Goal: Find contact information: Find contact information

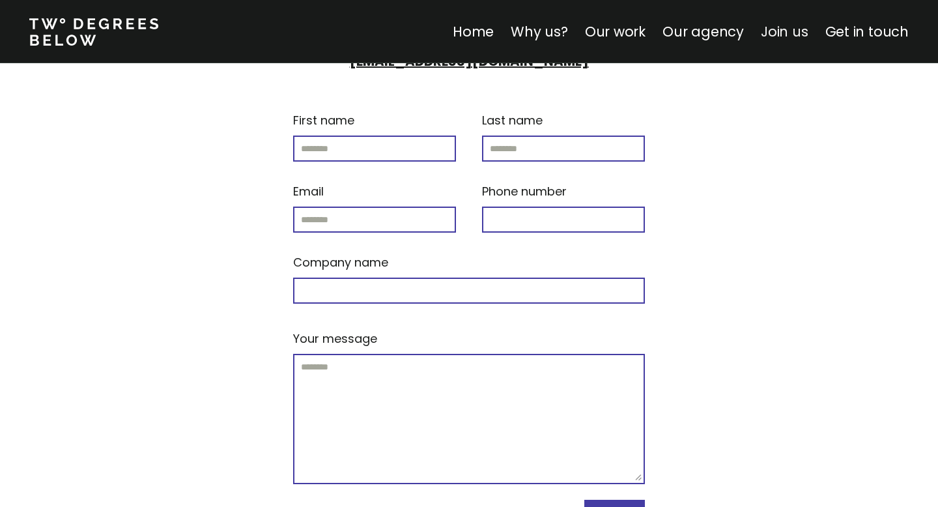
click at [788, 33] on link "Join us" at bounding box center [785, 31] width 48 height 19
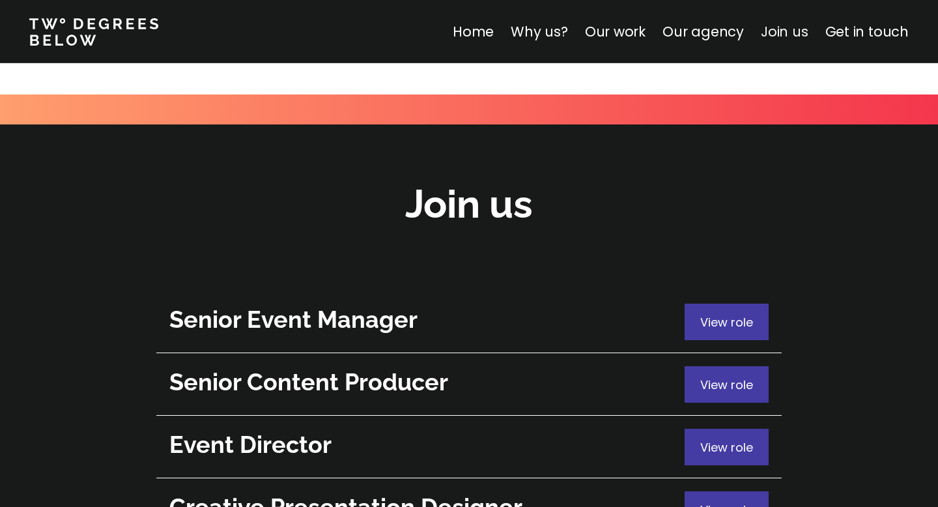
scroll to position [4623, 0]
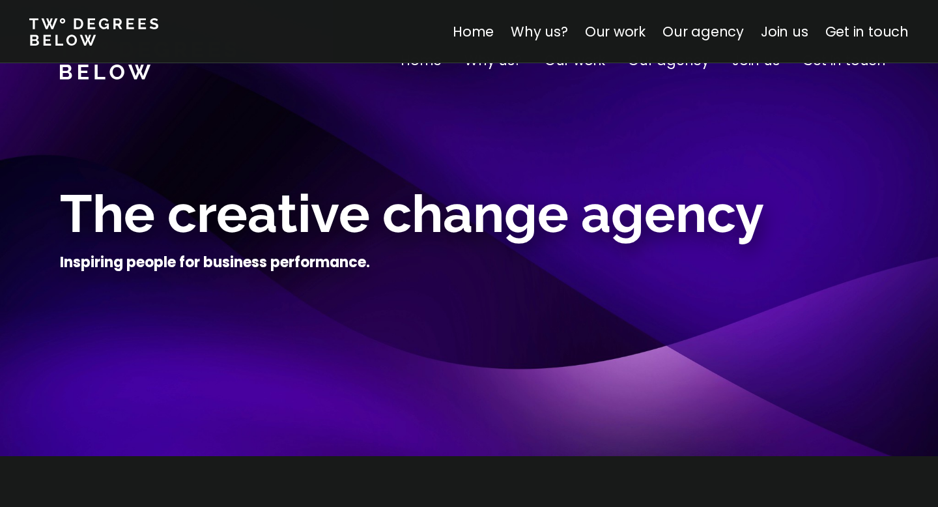
scroll to position [4623, 0]
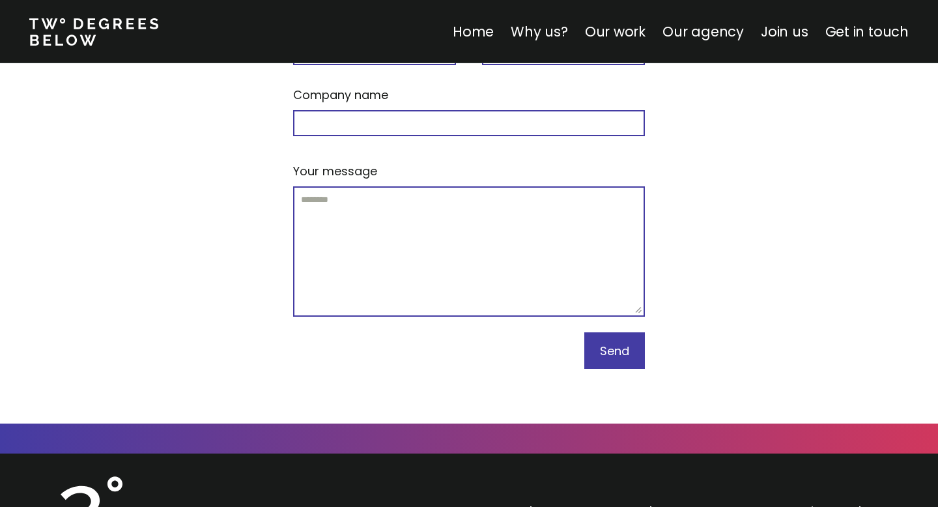
scroll to position [5656, 0]
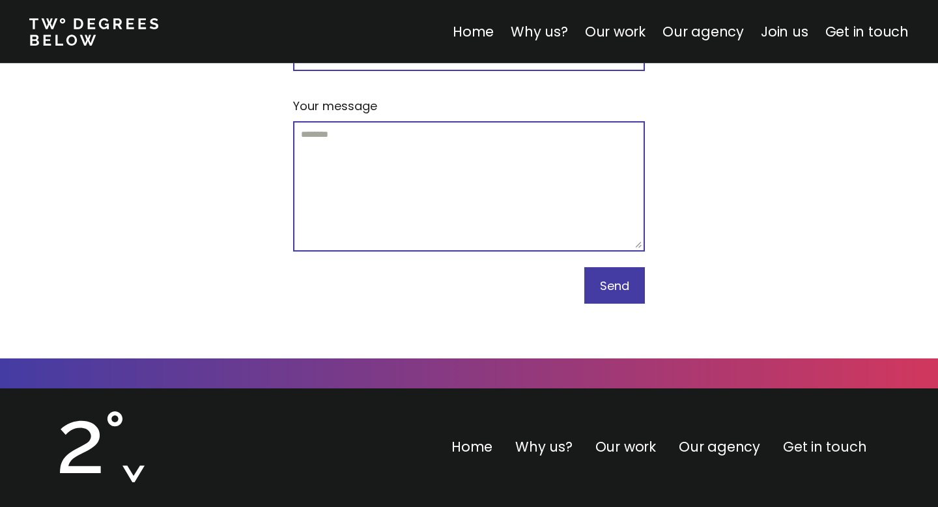
click at [791, 437] on link "Get in touch" at bounding box center [824, 446] width 83 height 19
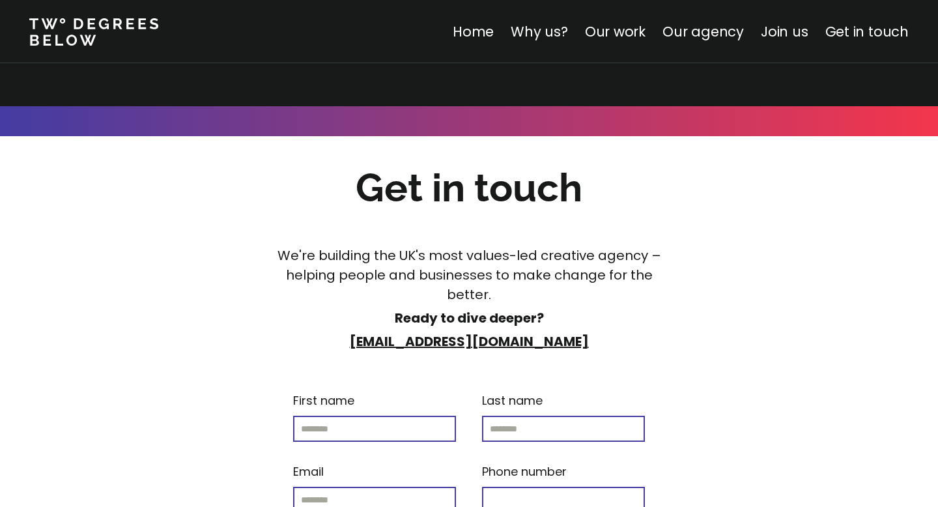
scroll to position [5124, 0]
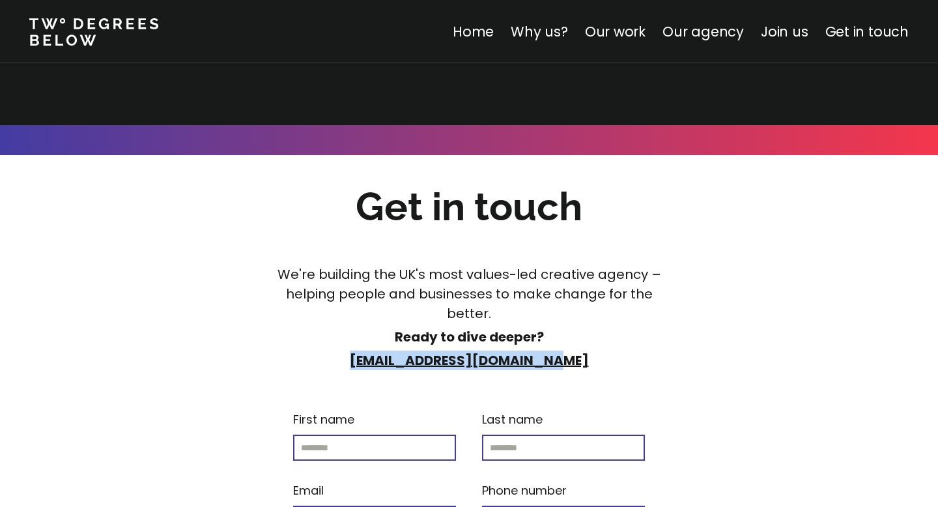
drag, startPoint x: 594, startPoint y: 214, endPoint x: 355, endPoint y: 218, distance: 239.1
click at [355, 350] on p "[EMAIL_ADDRESS][DOMAIN_NAME]" at bounding box center [468, 360] width 409 height 20
copy strong "[EMAIL_ADDRESS][DOMAIN_NAME]"
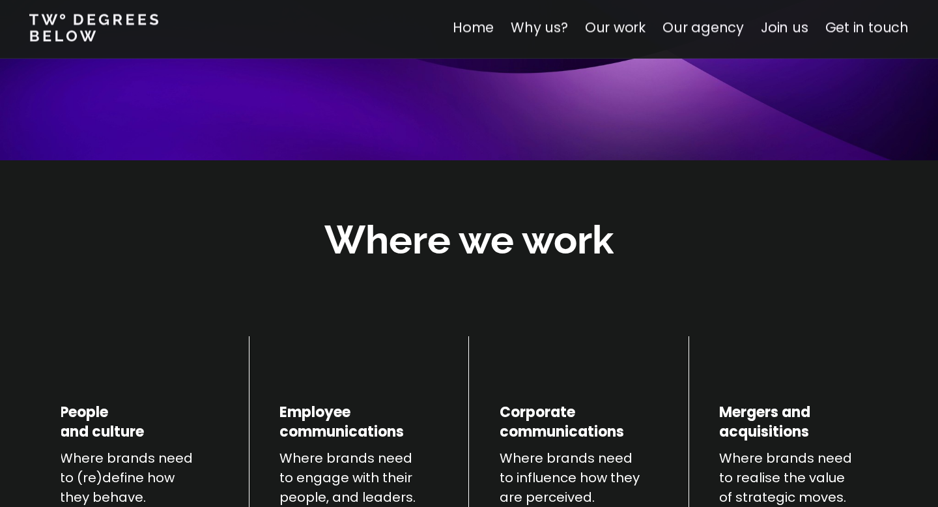
scroll to position [0, 0]
